Goal: Information Seeking & Learning: Learn about a topic

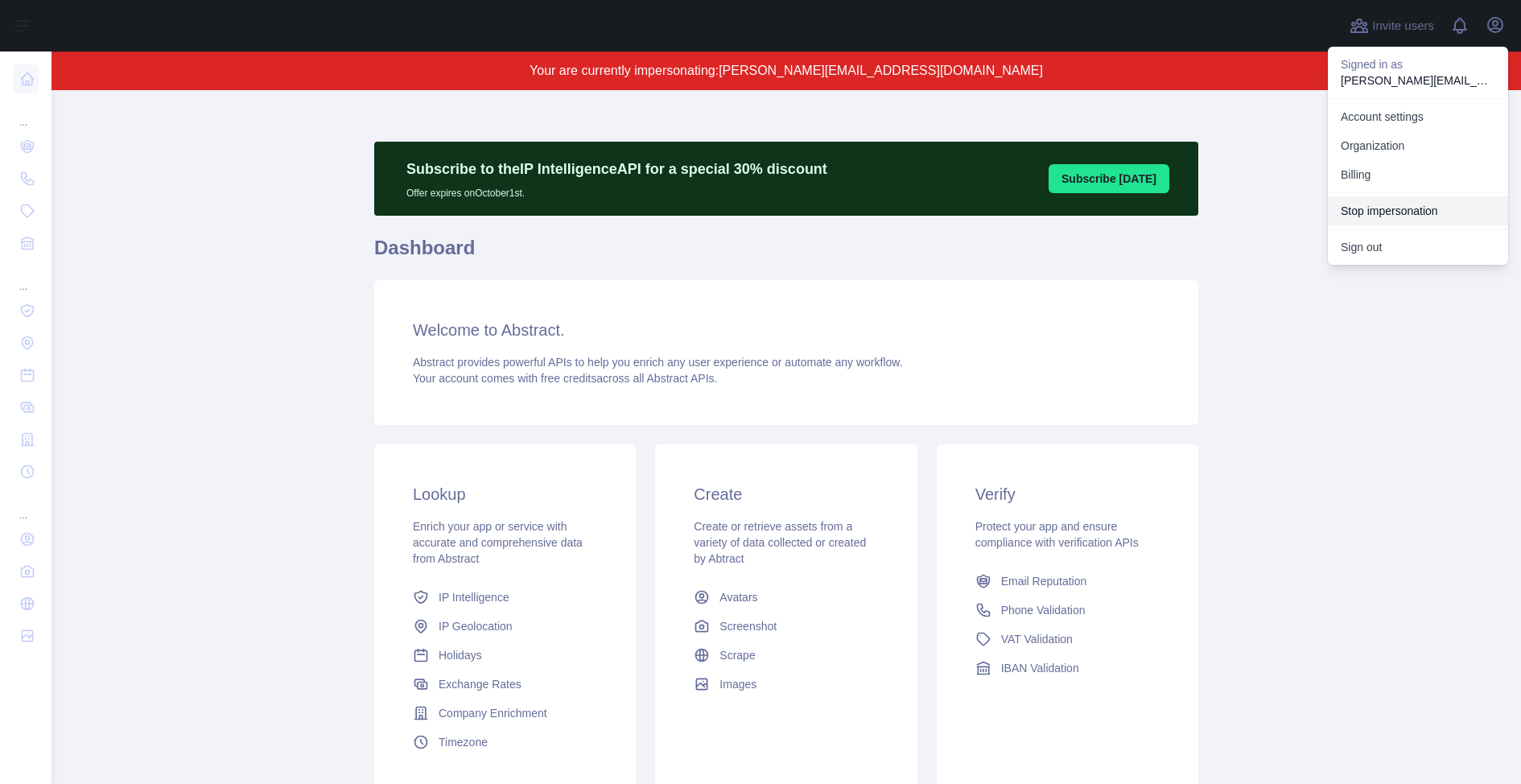
click at [1386, 205] on button "Stop impersonation" at bounding box center [1418, 210] width 180 height 29
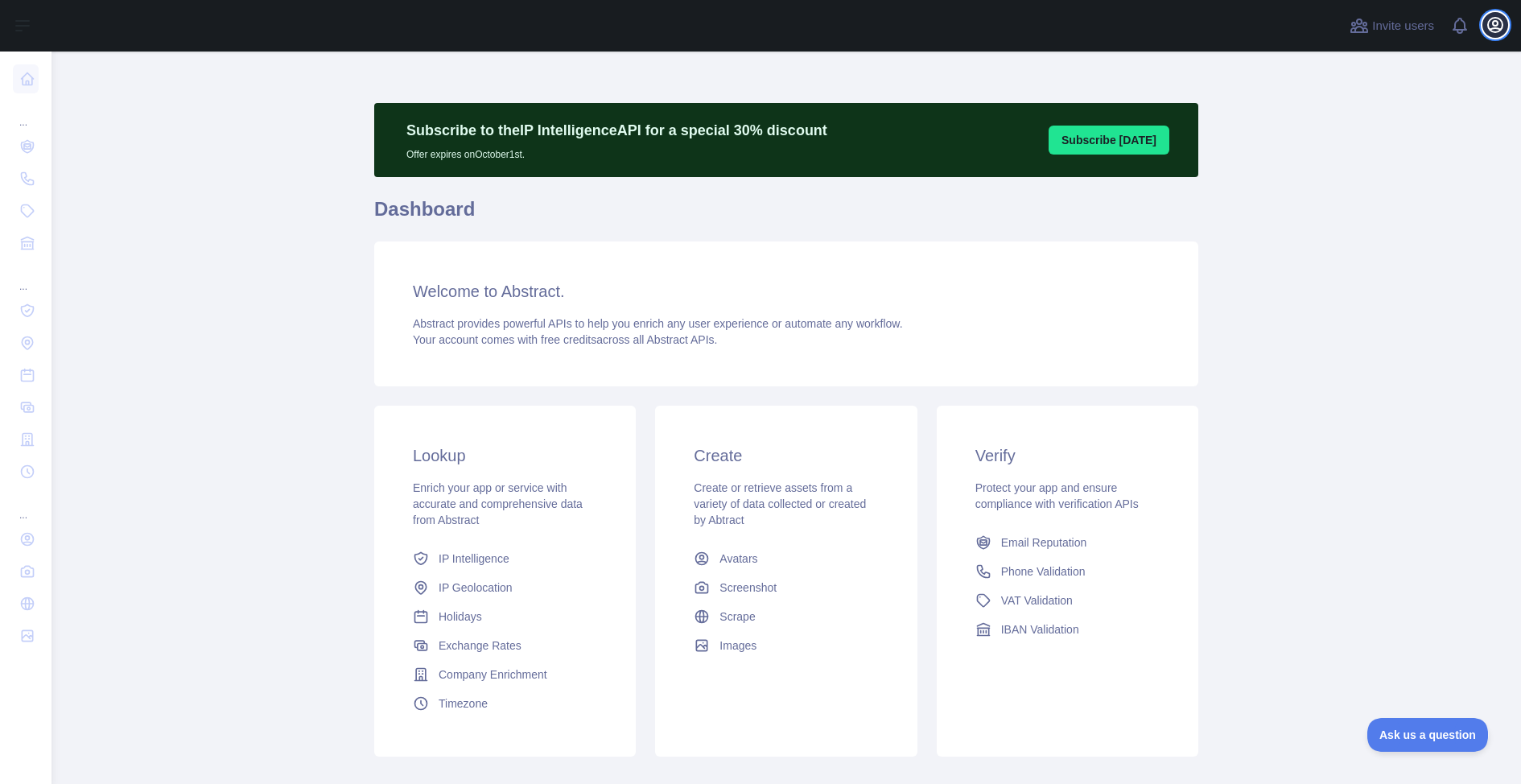
click at [1494, 29] on icon "button" at bounding box center [1495, 25] width 20 height 20
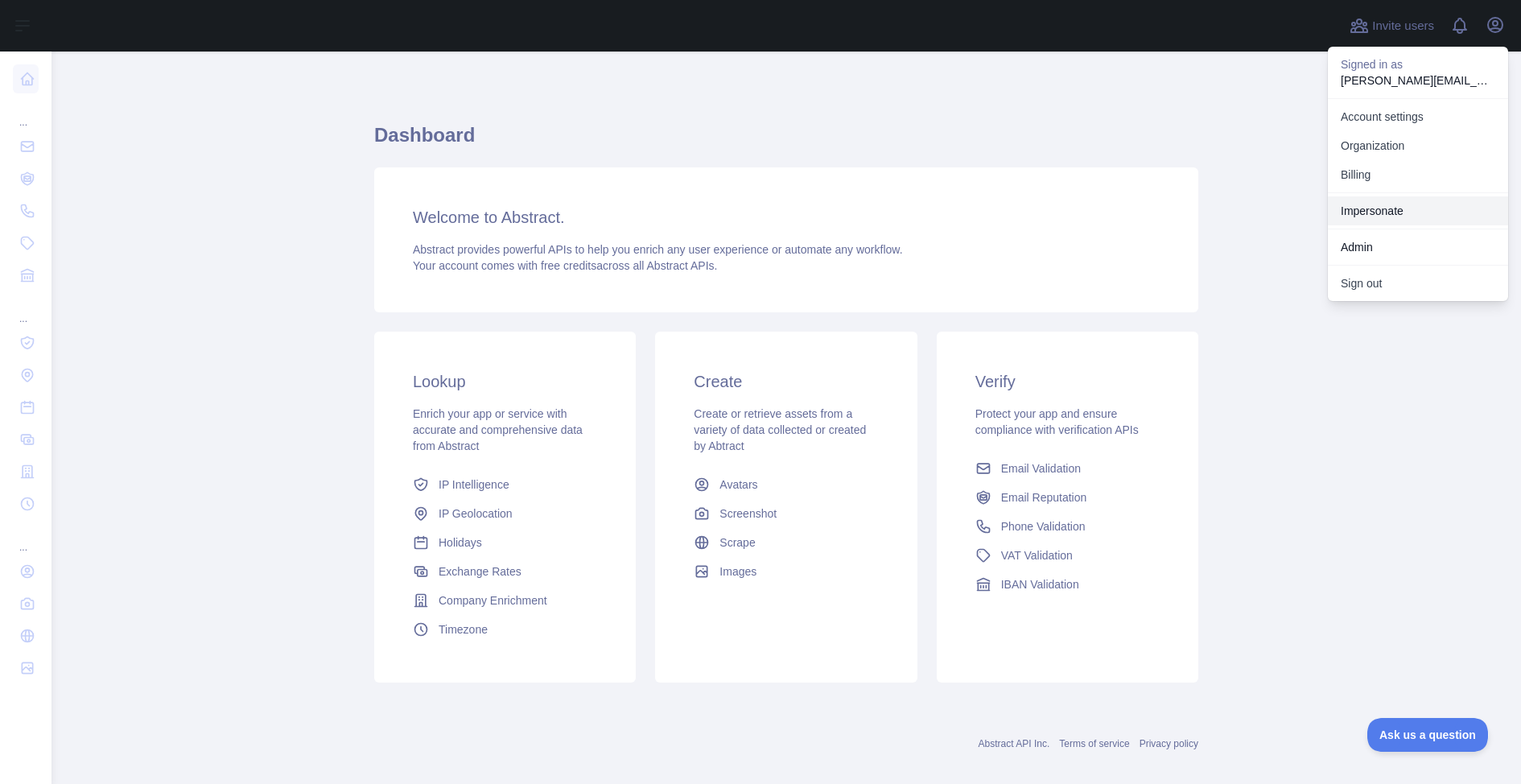
click at [1398, 202] on link "Impersonate" at bounding box center [1418, 210] width 180 height 29
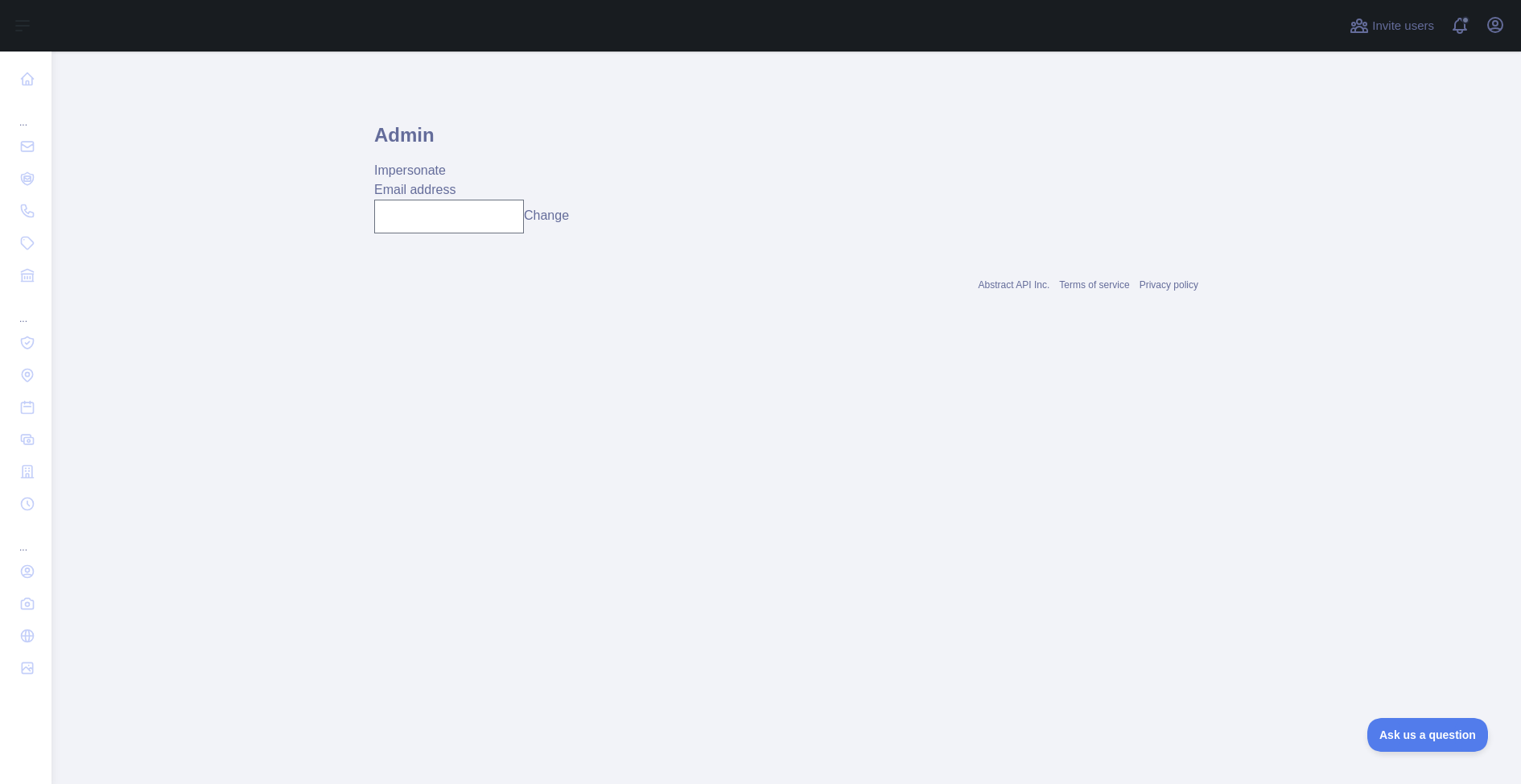
click at [420, 234] on div "Admin Impersonate Email address Change" at bounding box center [787, 169] width 824 height 156
click at [434, 226] on input "text" at bounding box center [449, 217] width 150 height 34
paste input "**********"
click at [557, 220] on button "Change" at bounding box center [546, 216] width 45 height 20
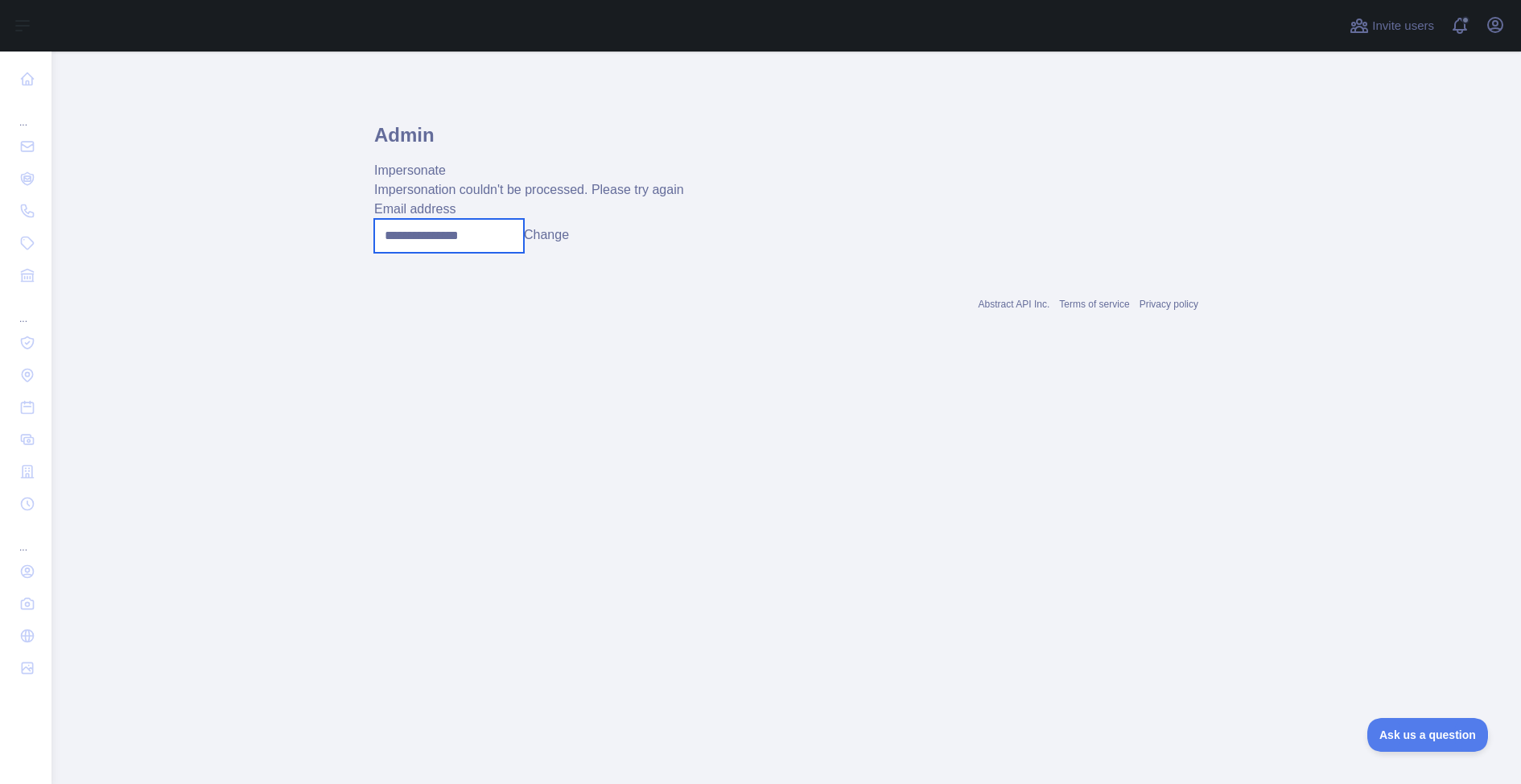
click at [441, 236] on input "**********" at bounding box center [449, 236] width 150 height 34
click at [440, 229] on input "**********" at bounding box center [449, 236] width 150 height 34
paste input "text"
type input "**********"
click at [569, 238] on button "Change" at bounding box center [546, 235] width 45 height 20
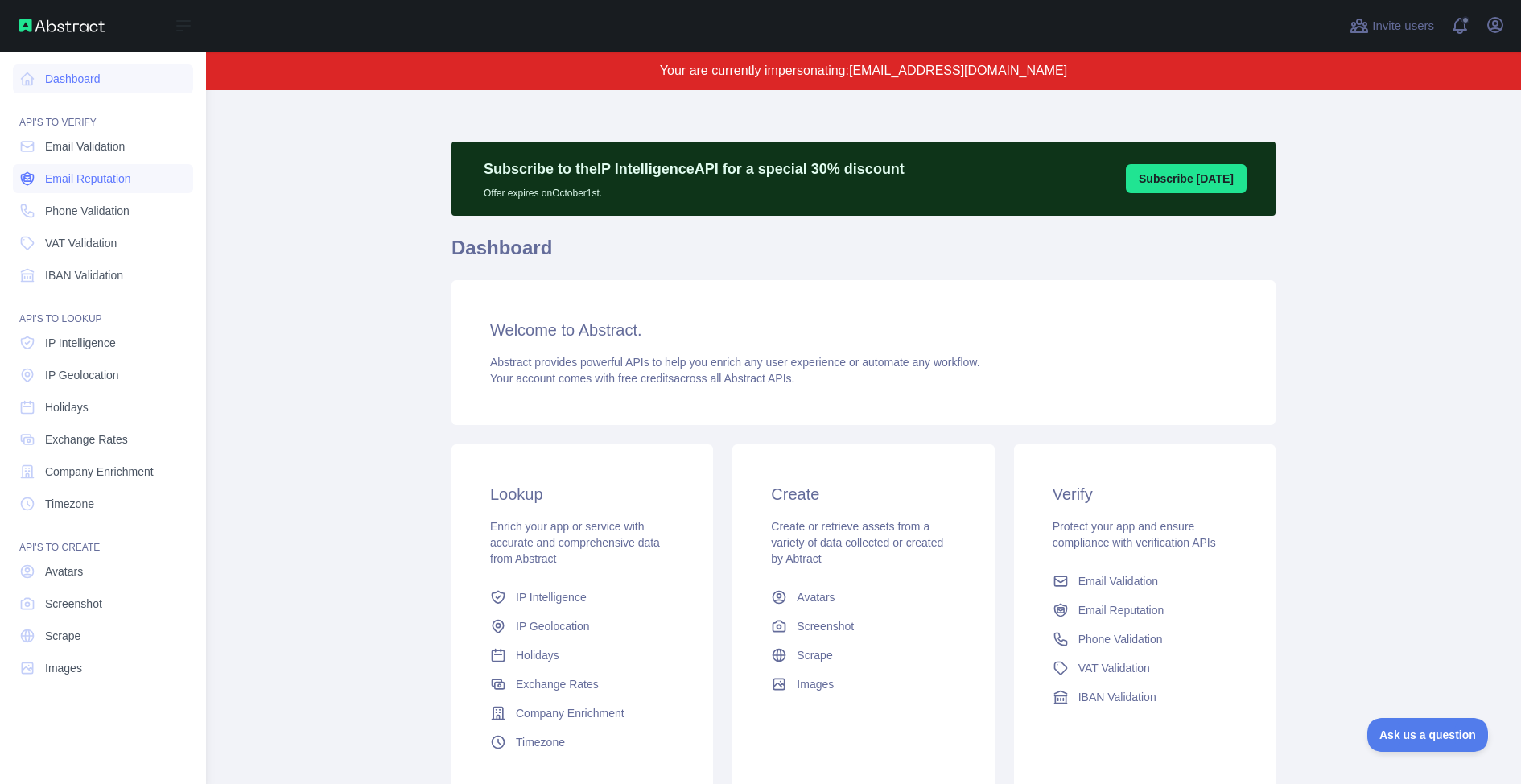
click at [81, 171] on span "Email Reputation" at bounding box center [88, 178] width 86 height 16
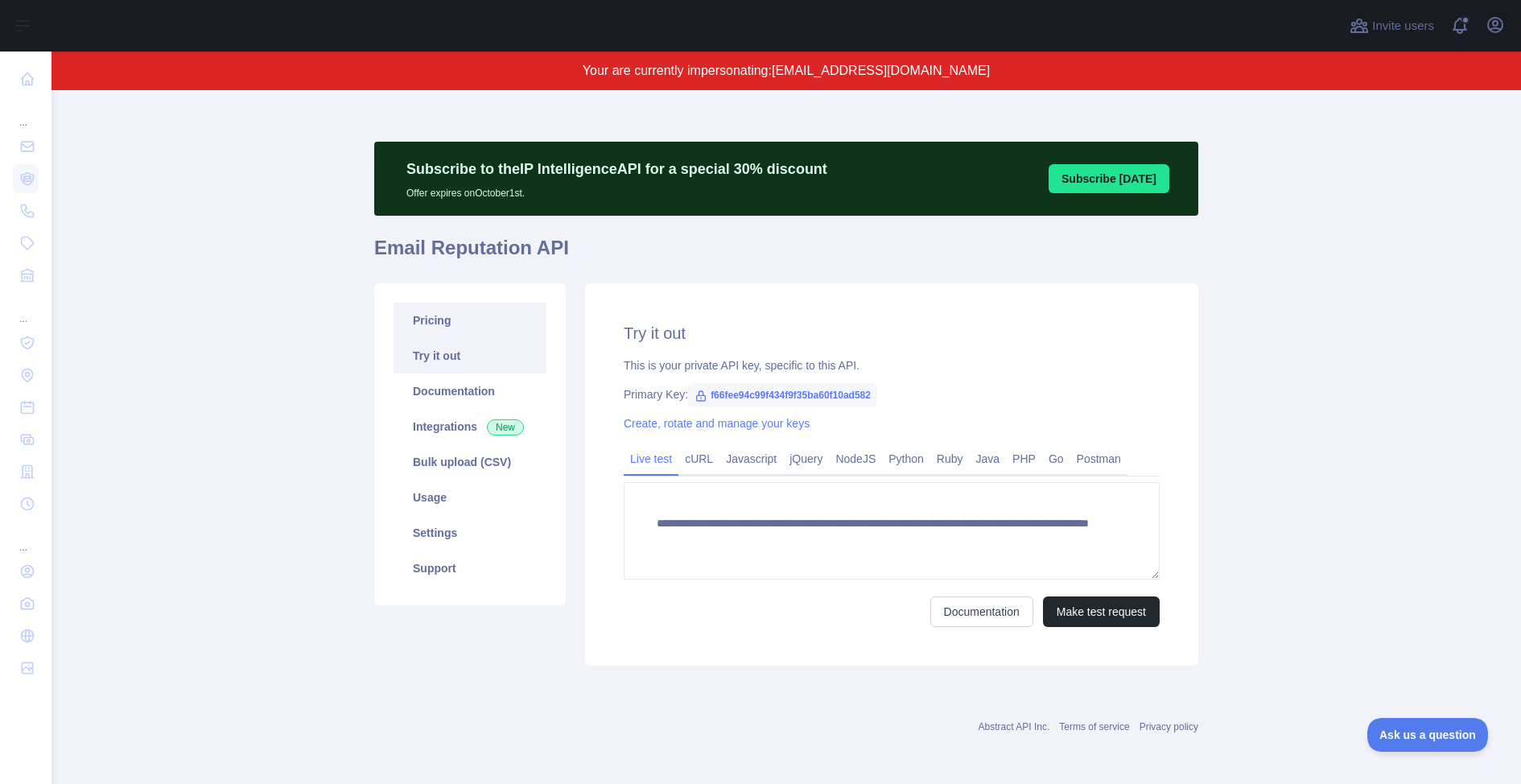
click at [483, 319] on link "Pricing" at bounding box center [470, 321] width 153 height 36
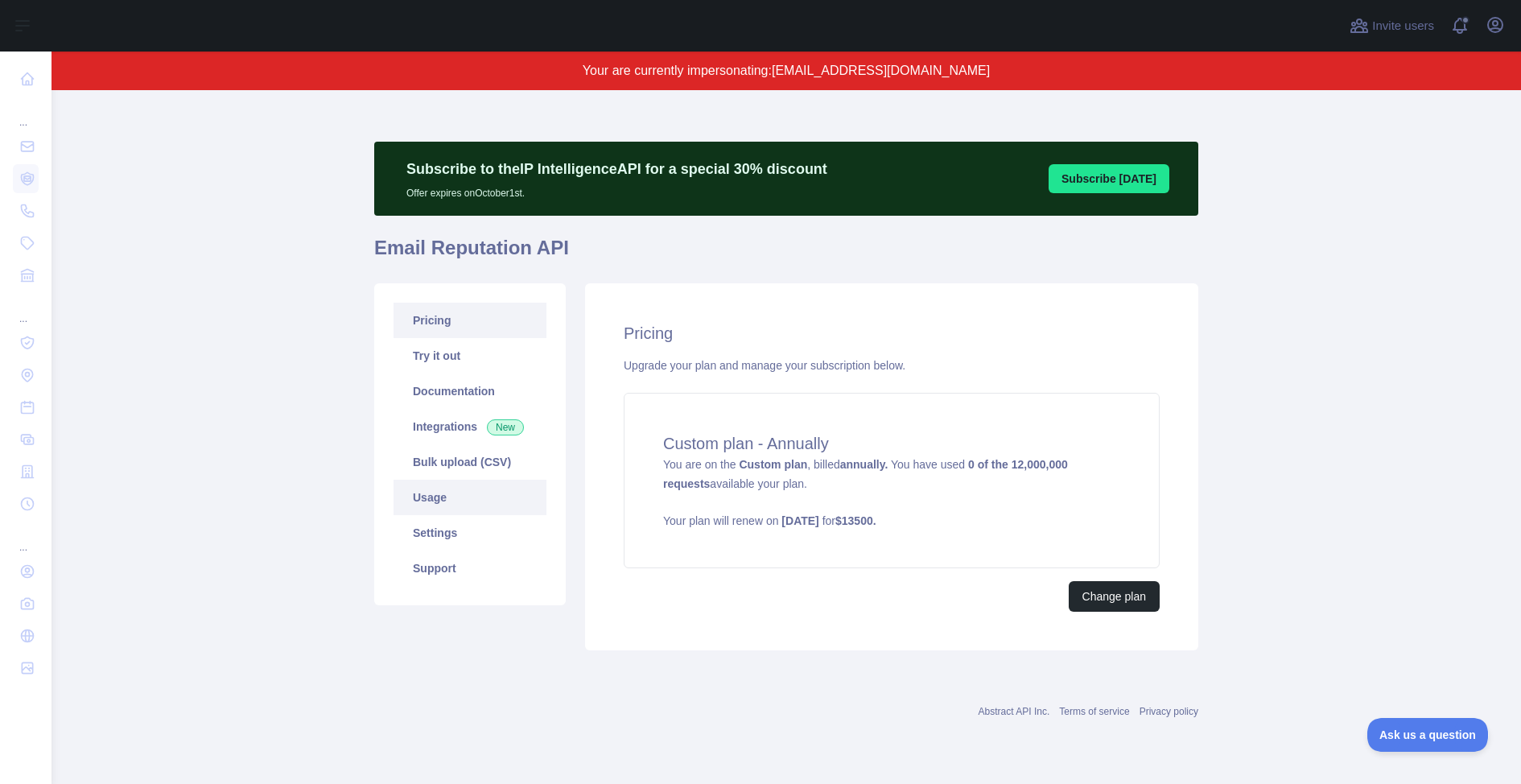
click at [453, 494] on link "Usage" at bounding box center [470, 497] width 153 height 36
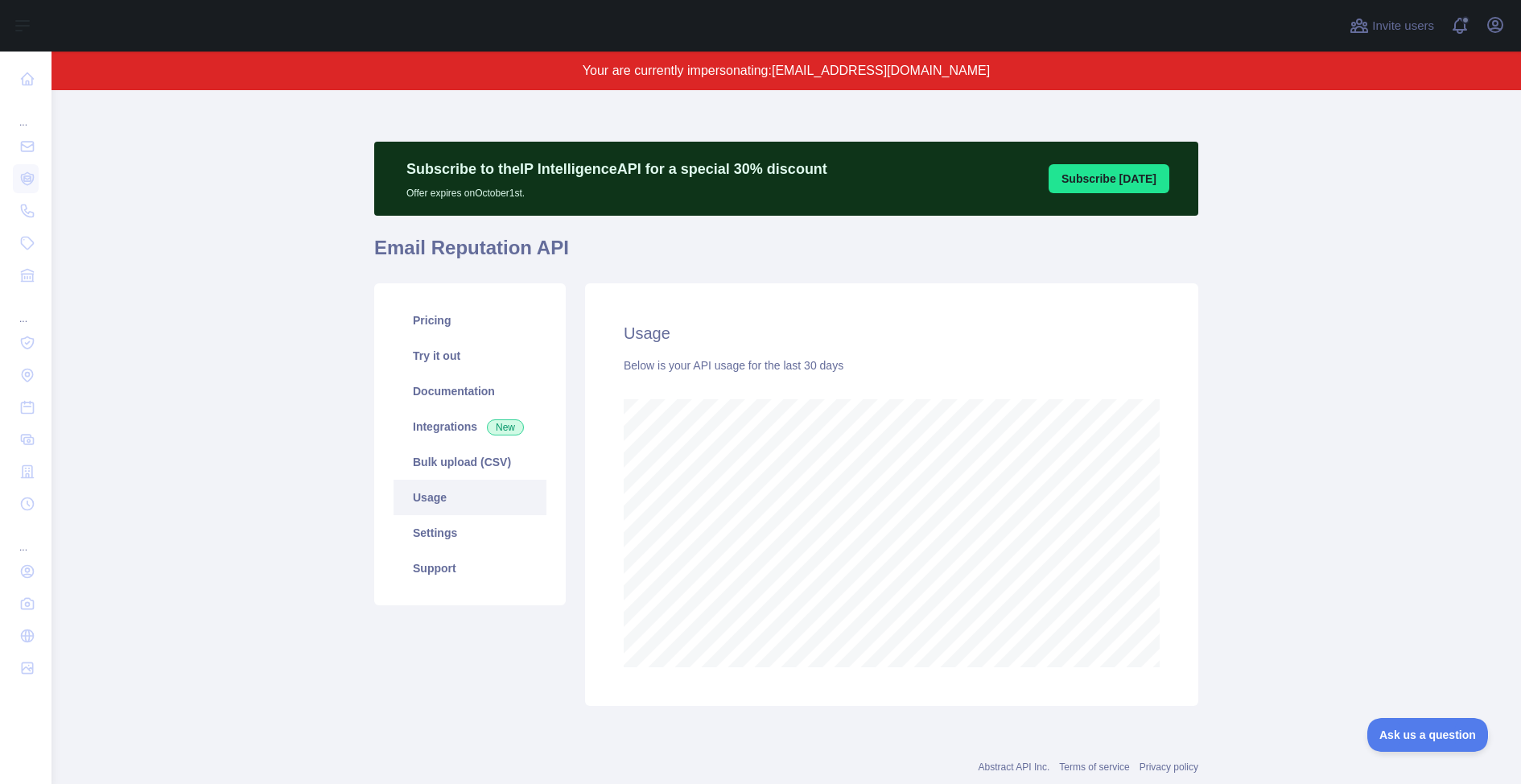
scroll to position [693, 1469]
click at [444, 531] on link "Settings" at bounding box center [470, 533] width 153 height 36
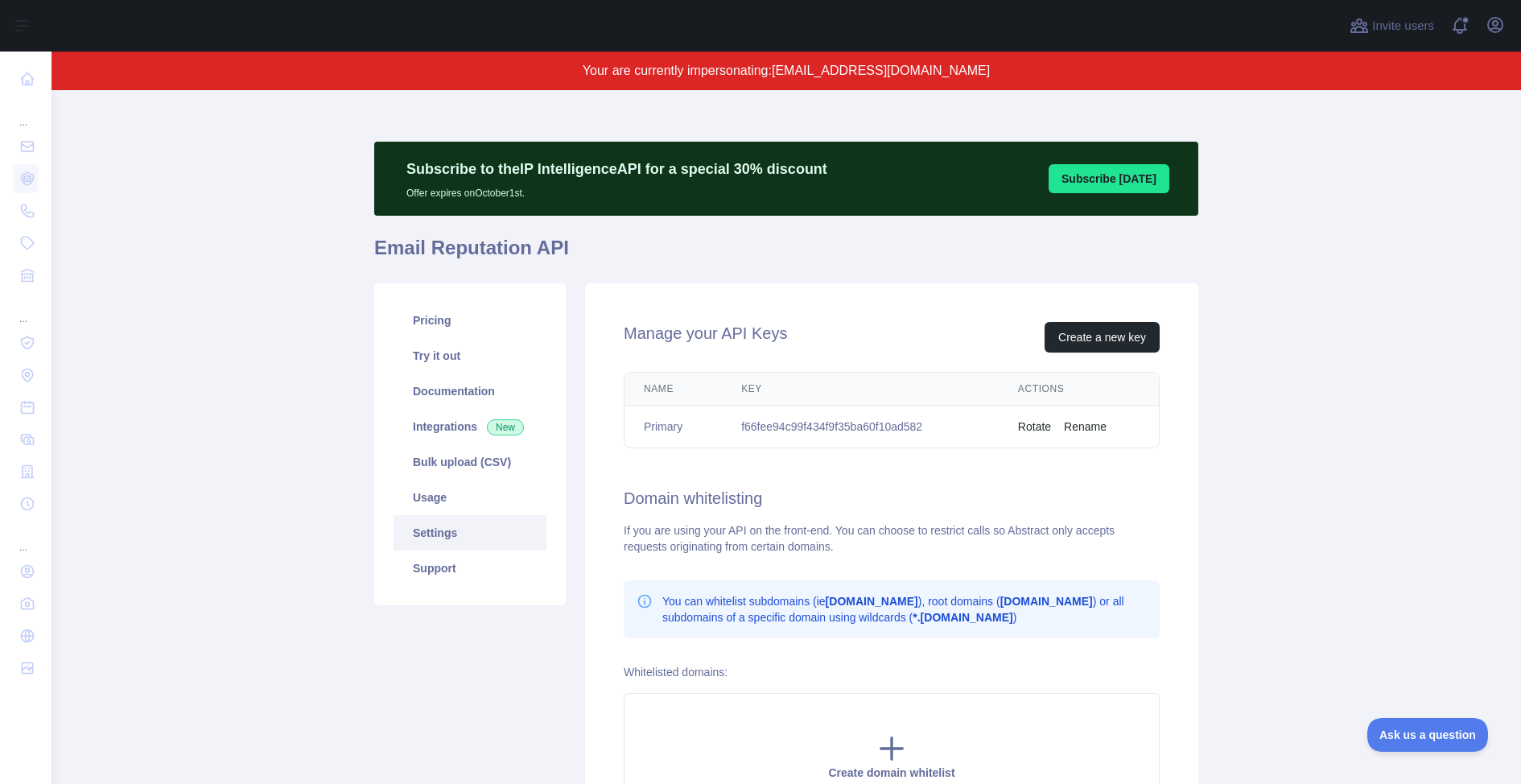
drag, startPoint x: 479, startPoint y: 352, endPoint x: 583, endPoint y: 373, distance: 106.1
click at [480, 352] on link "Try it out" at bounding box center [470, 356] width 153 height 36
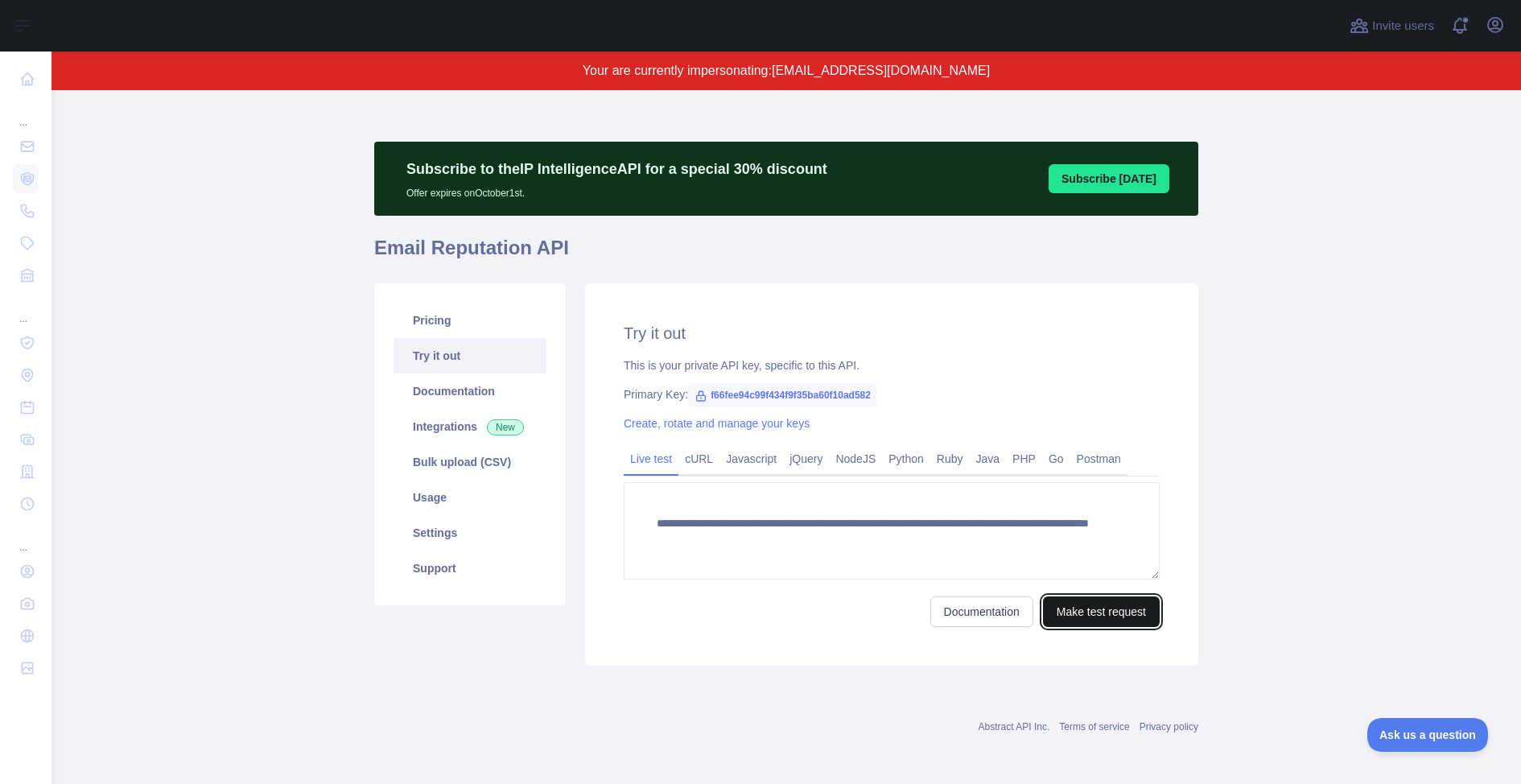
click at [1083, 617] on button "Make test request" at bounding box center [1101, 612] width 116 height 30
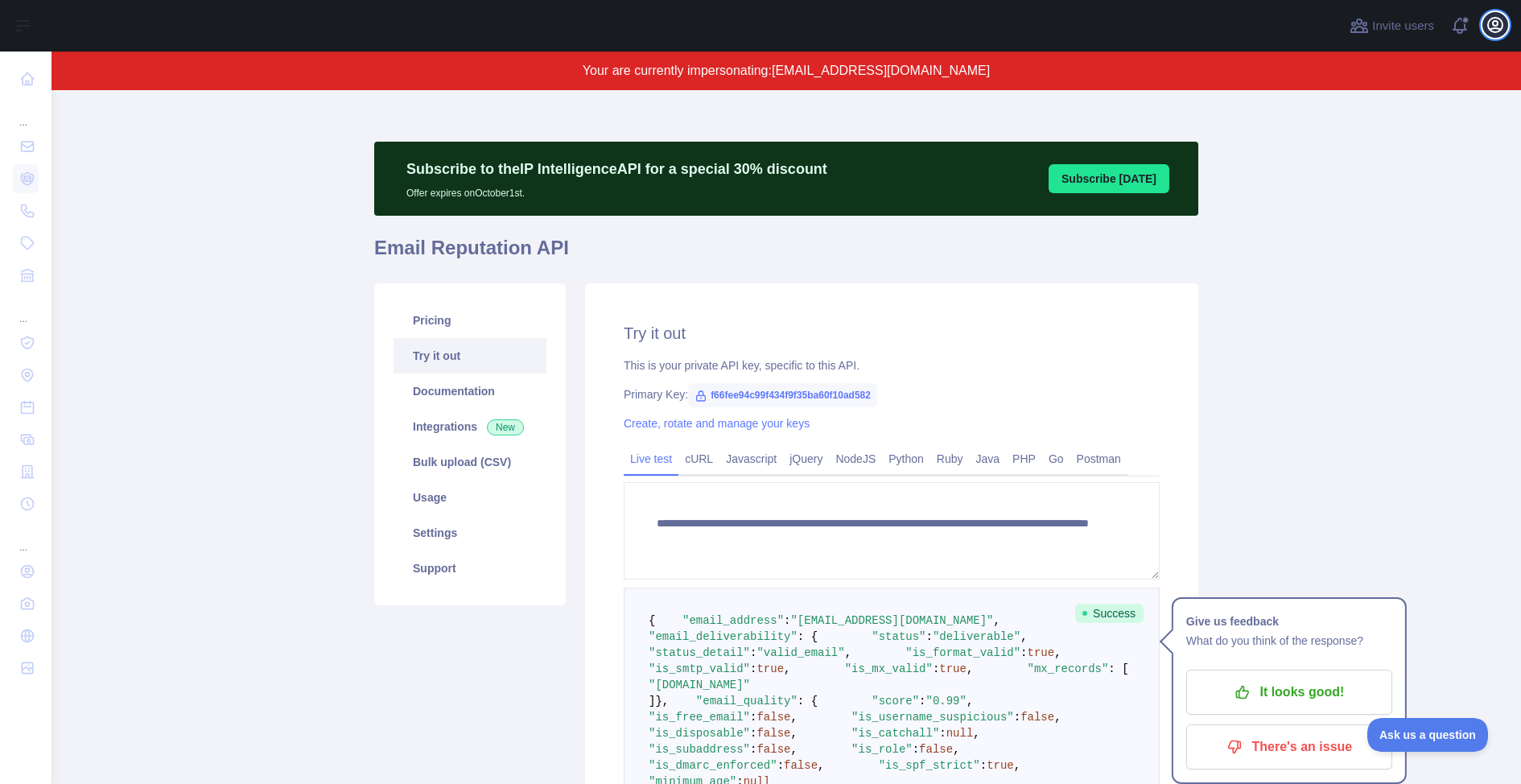
click at [1501, 32] on icon "button" at bounding box center [1495, 25] width 20 height 20
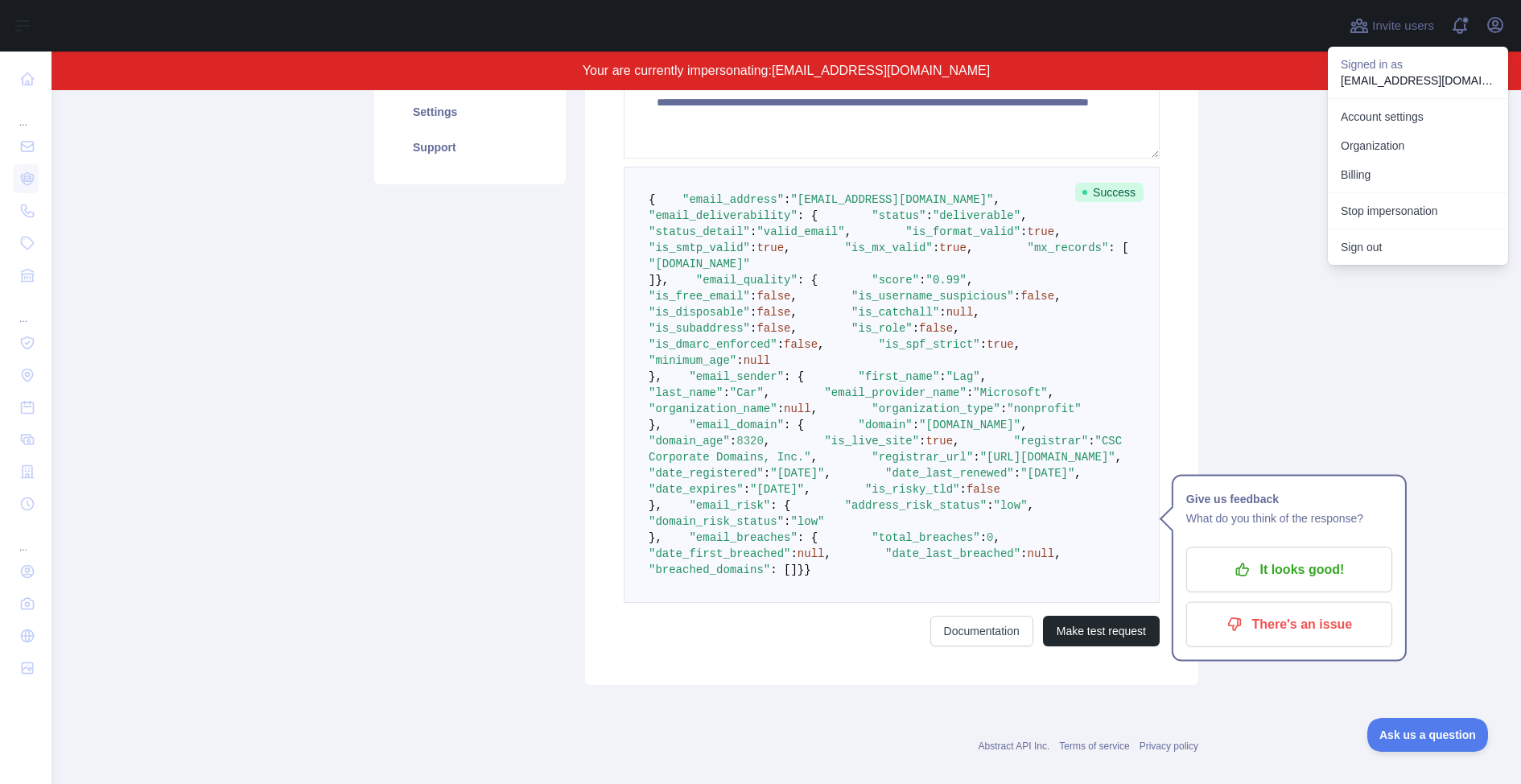
scroll to position [652, 0]
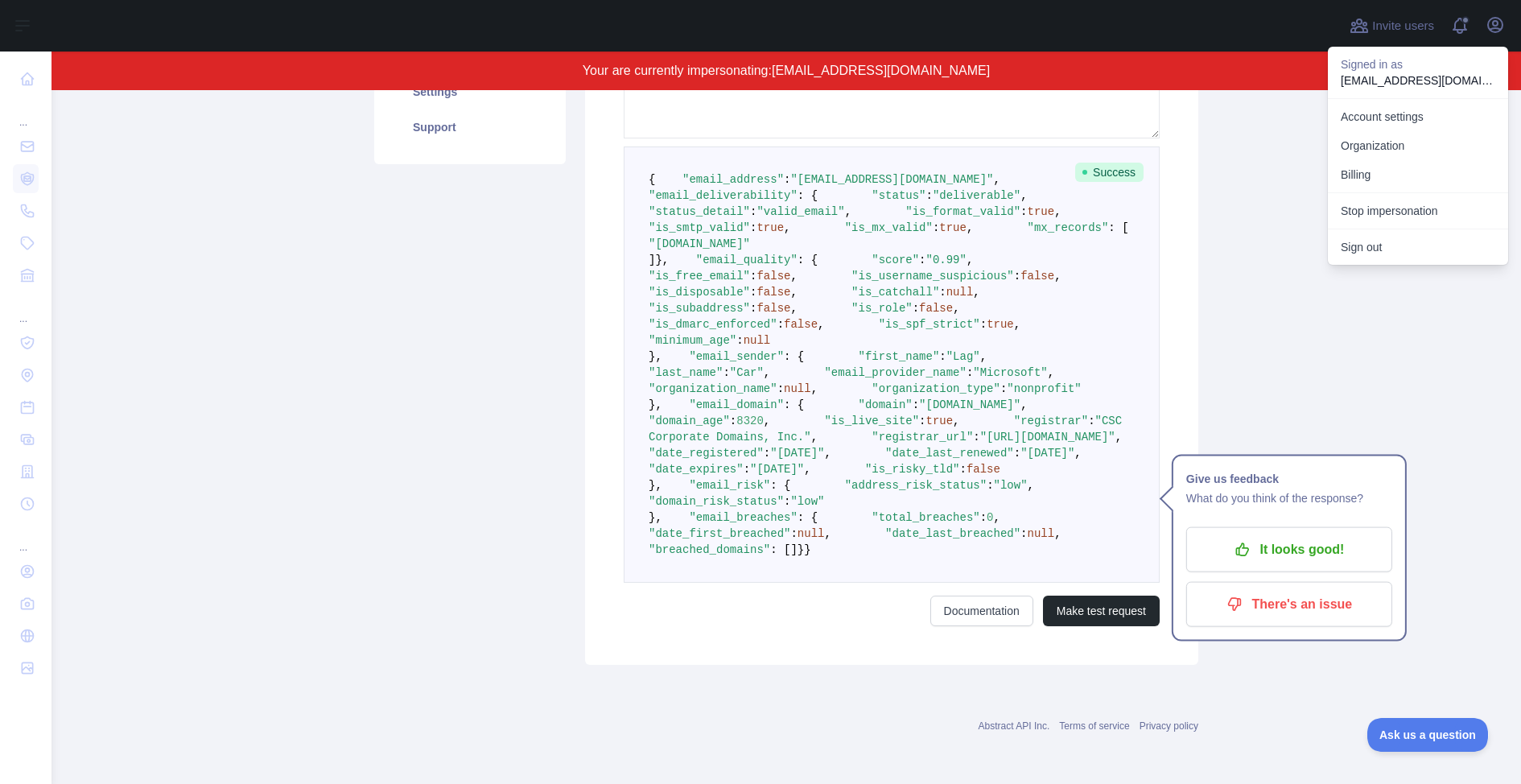
click at [764, 379] on span ""Car"" at bounding box center [747, 372] width 34 height 13
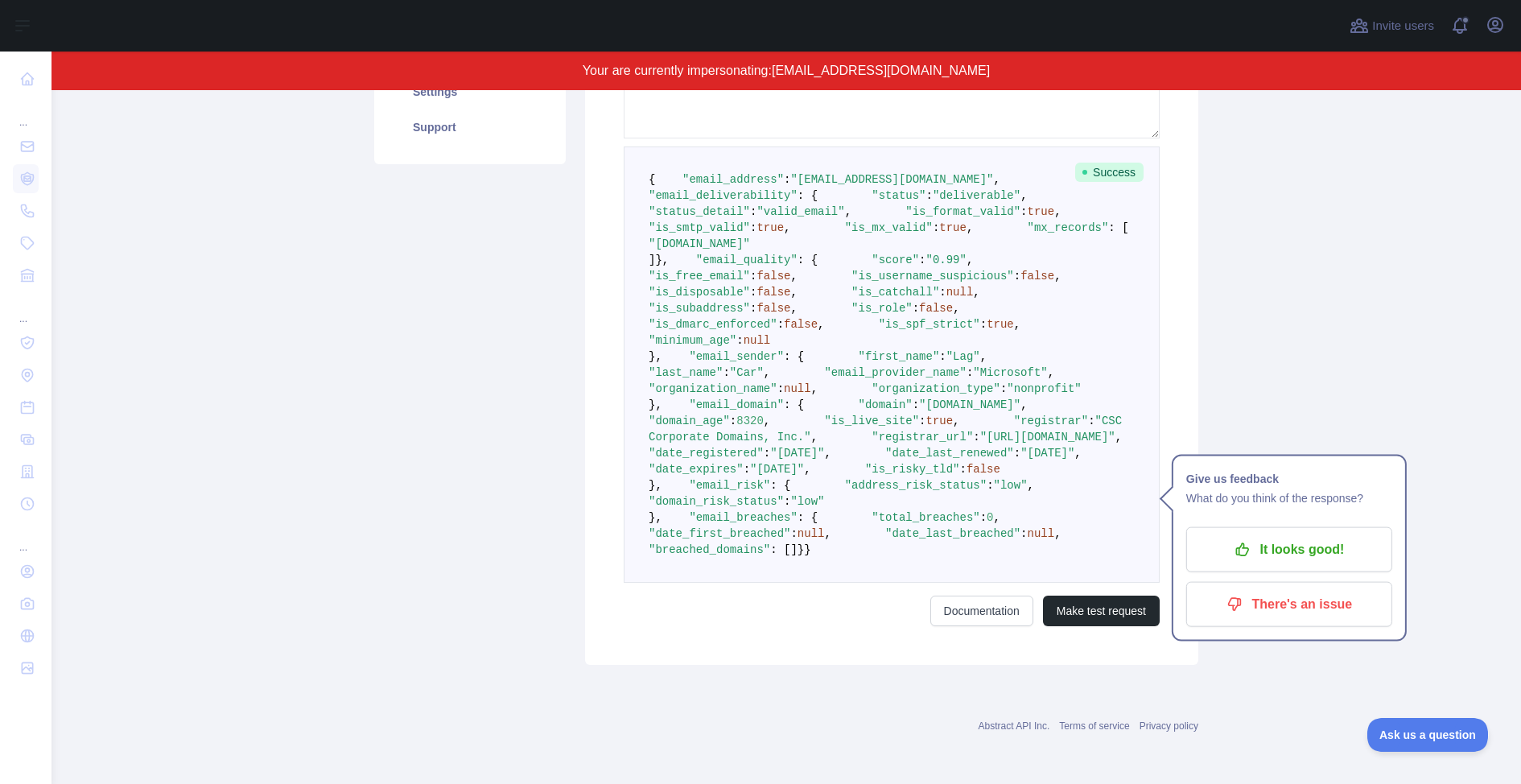
click at [947, 363] on span ""Lag"" at bounding box center [963, 356] width 34 height 13
click at [1488, 29] on icon "button" at bounding box center [1495, 25] width 20 height 20
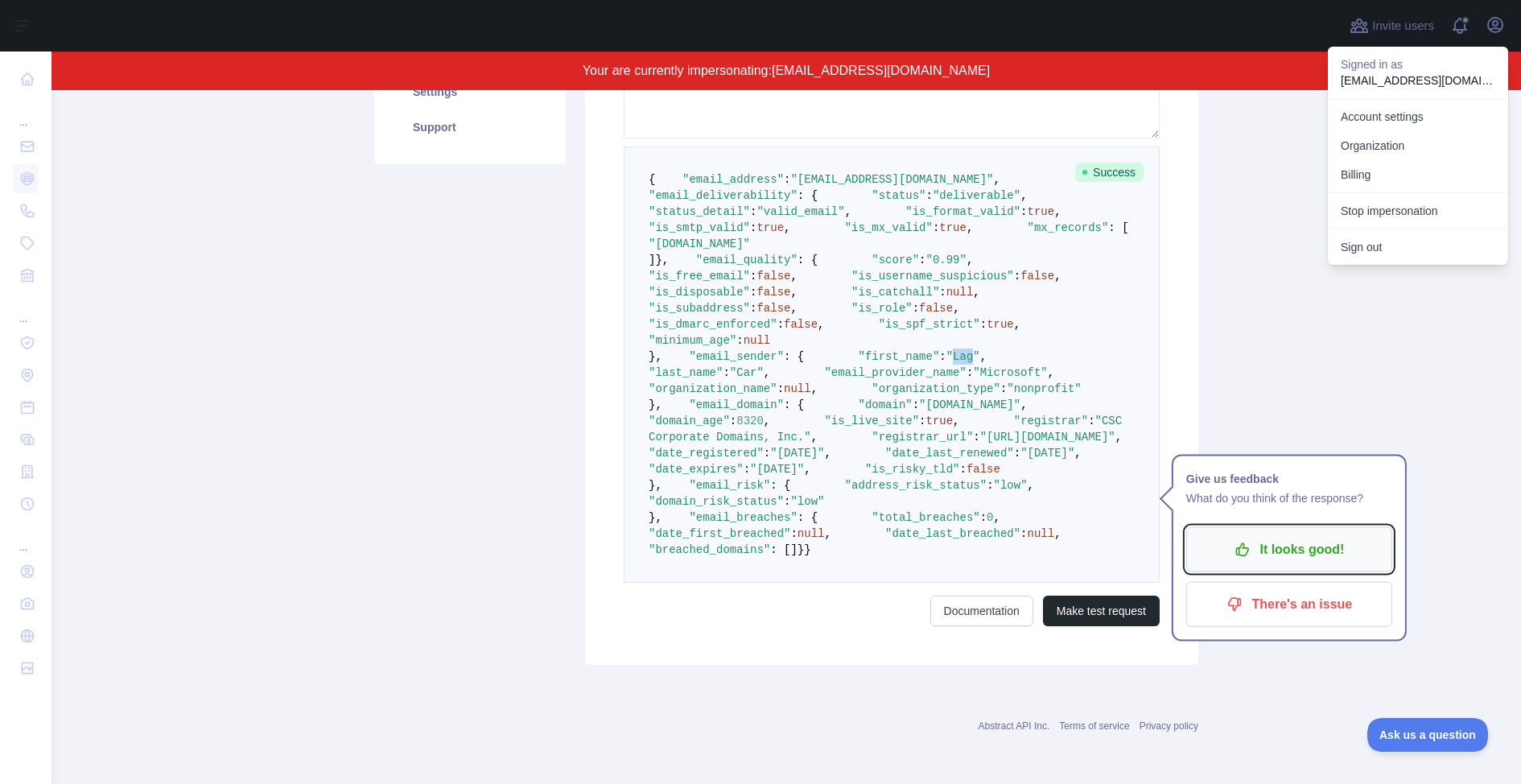
click at [1344, 536] on p "It looks good!" at bounding box center [1289, 550] width 182 height 28
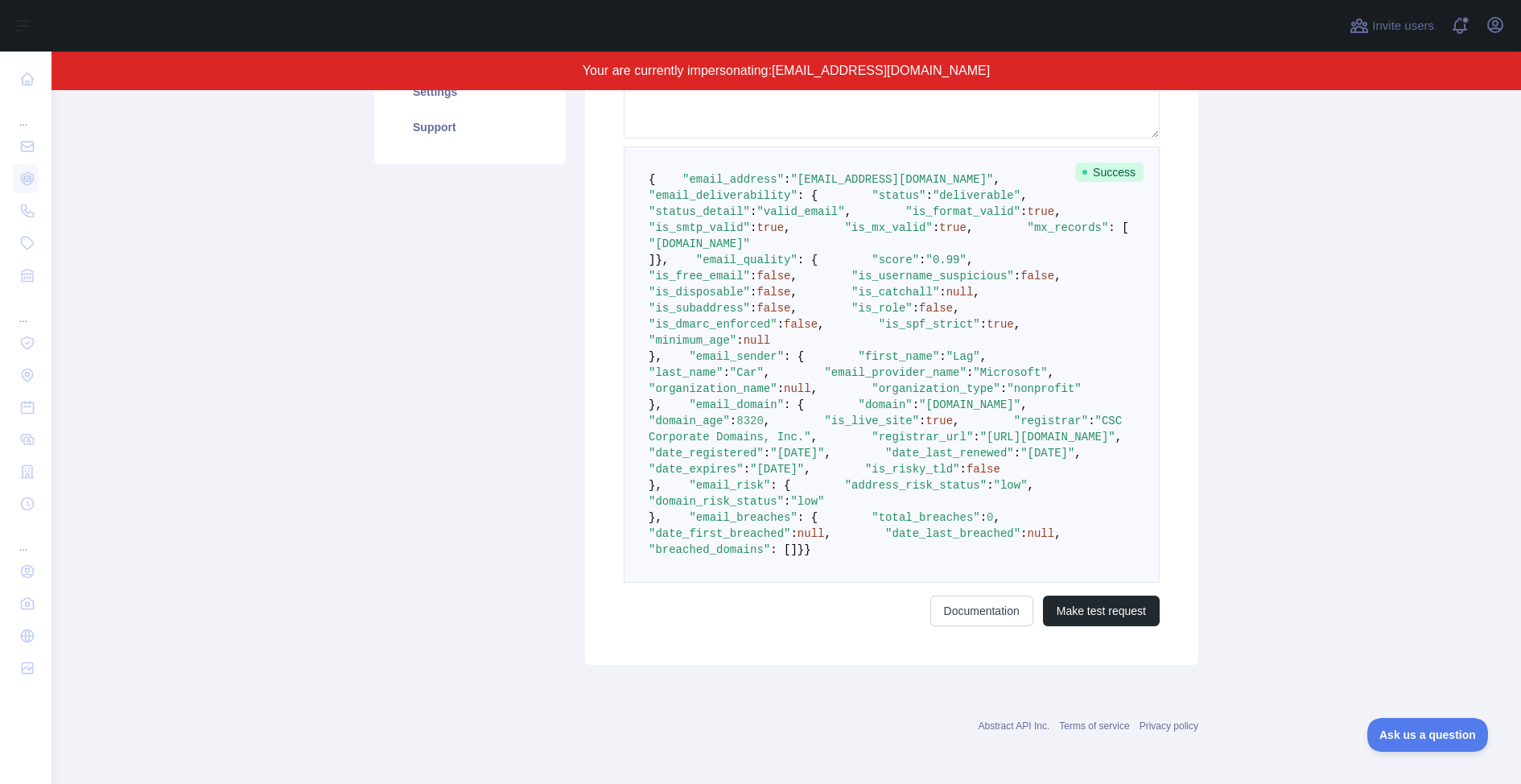
click at [1488, 38] on div "Open user menu" at bounding box center [1495, 27] width 26 height 28
click at [1494, 31] on icon "button" at bounding box center [1495, 25] width 14 height 14
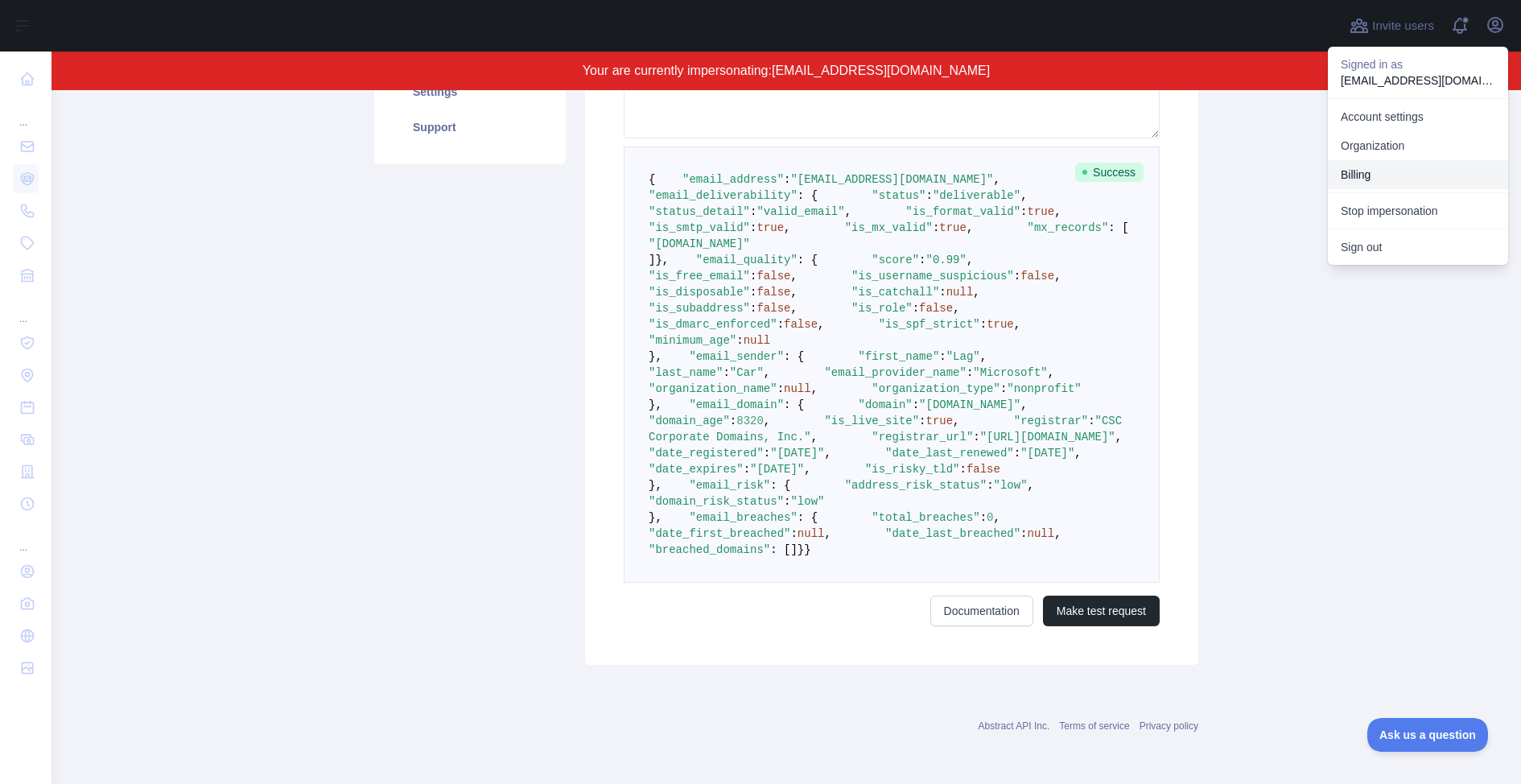
click at [1398, 178] on button "Billing" at bounding box center [1418, 174] width 180 height 29
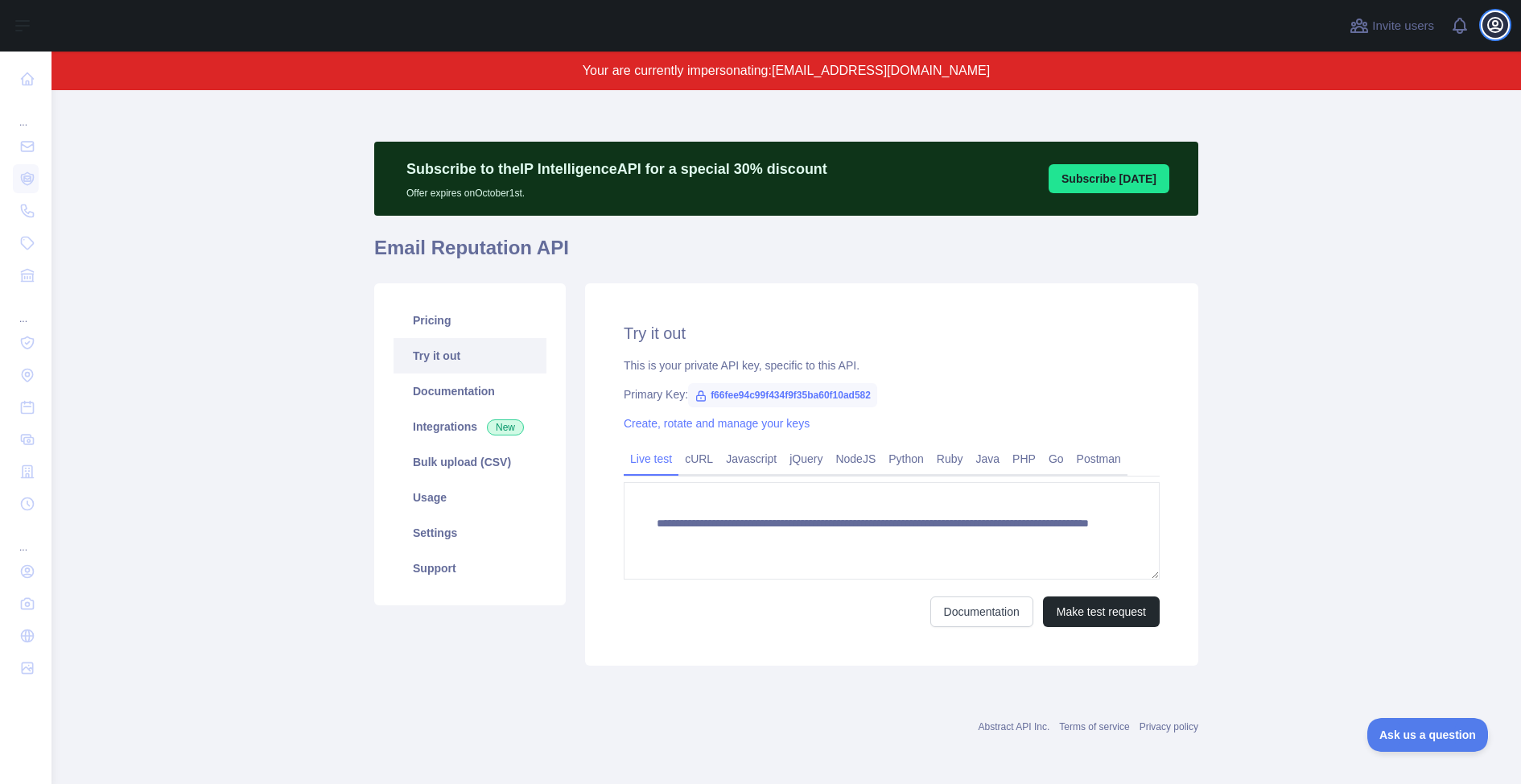
click at [1500, 30] on icon "button" at bounding box center [1495, 25] width 14 height 14
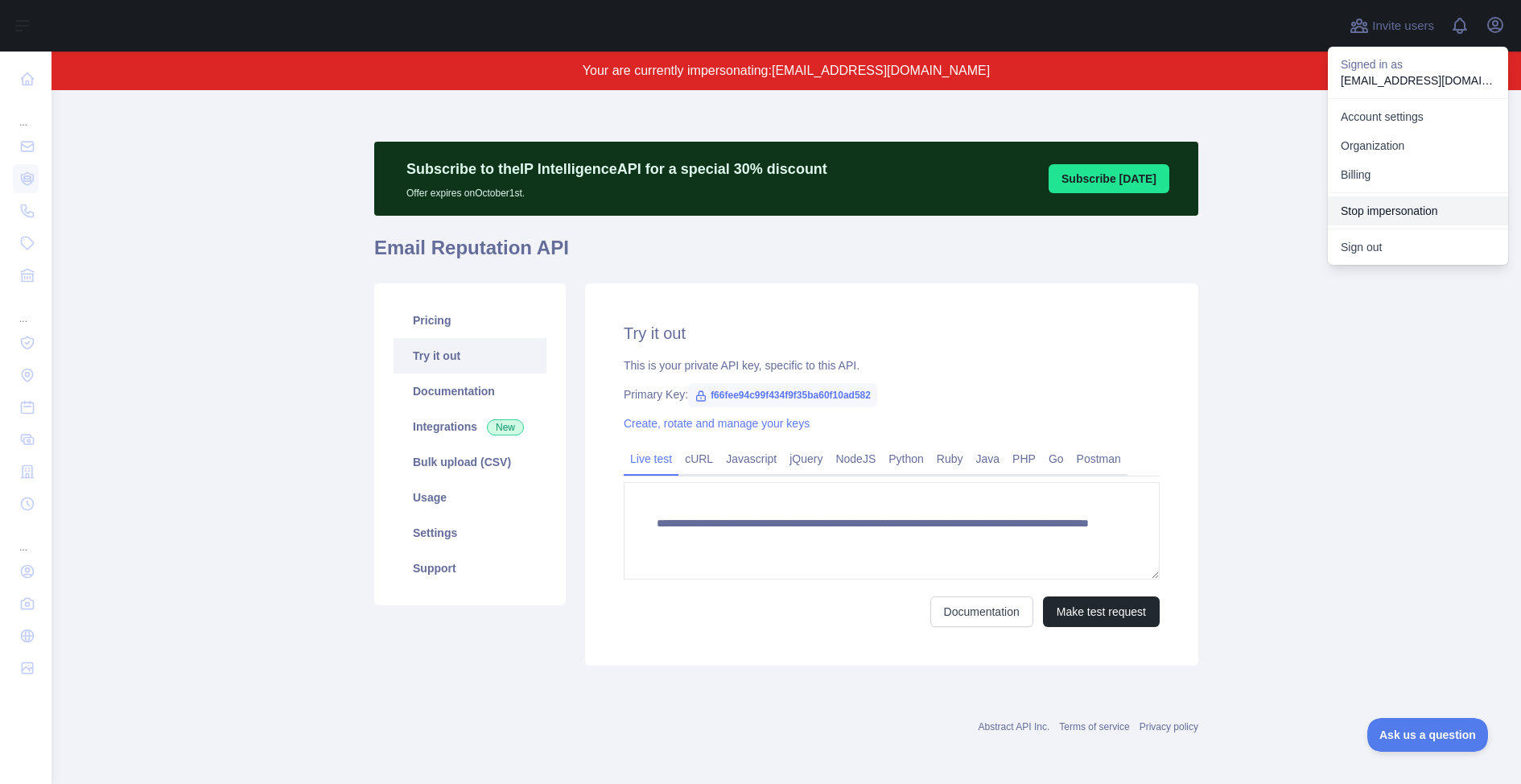
click at [1387, 213] on button "Stop impersonation" at bounding box center [1418, 210] width 180 height 29
